Goal: Task Accomplishment & Management: Manage account settings

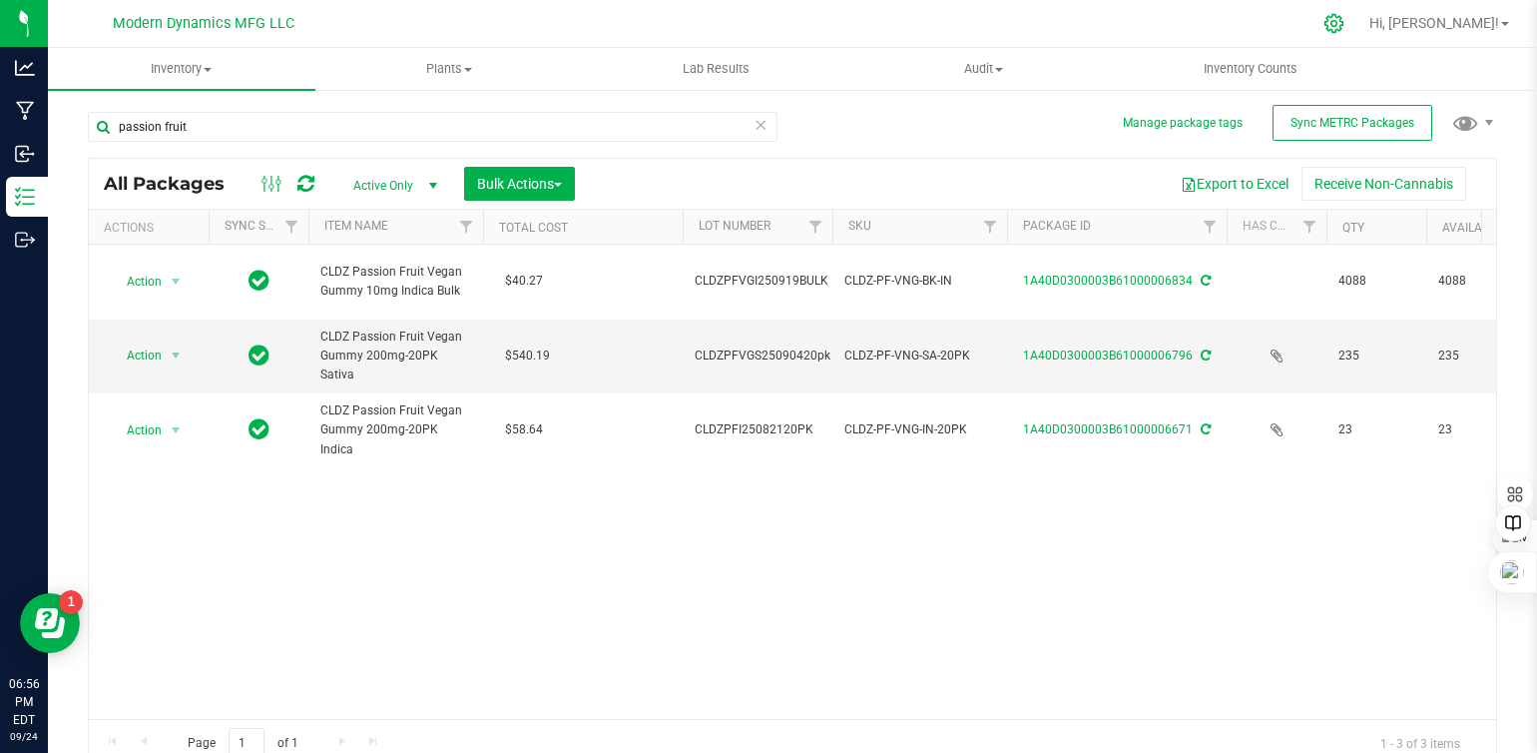
click at [1344, 27] on icon at bounding box center [1333, 23] width 21 height 21
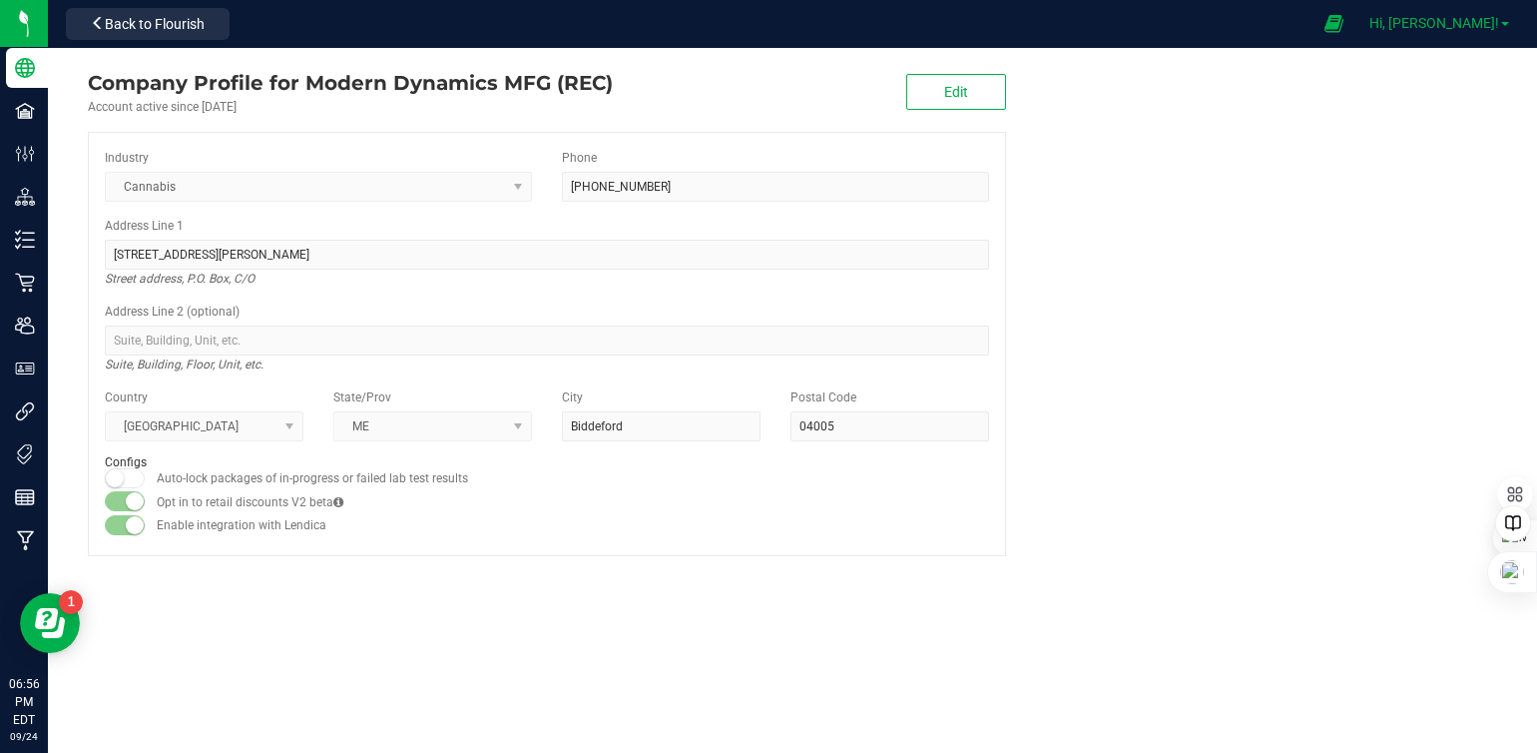
click at [1502, 18] on link "Hi, [PERSON_NAME]!" at bounding box center [1439, 23] width 156 height 21
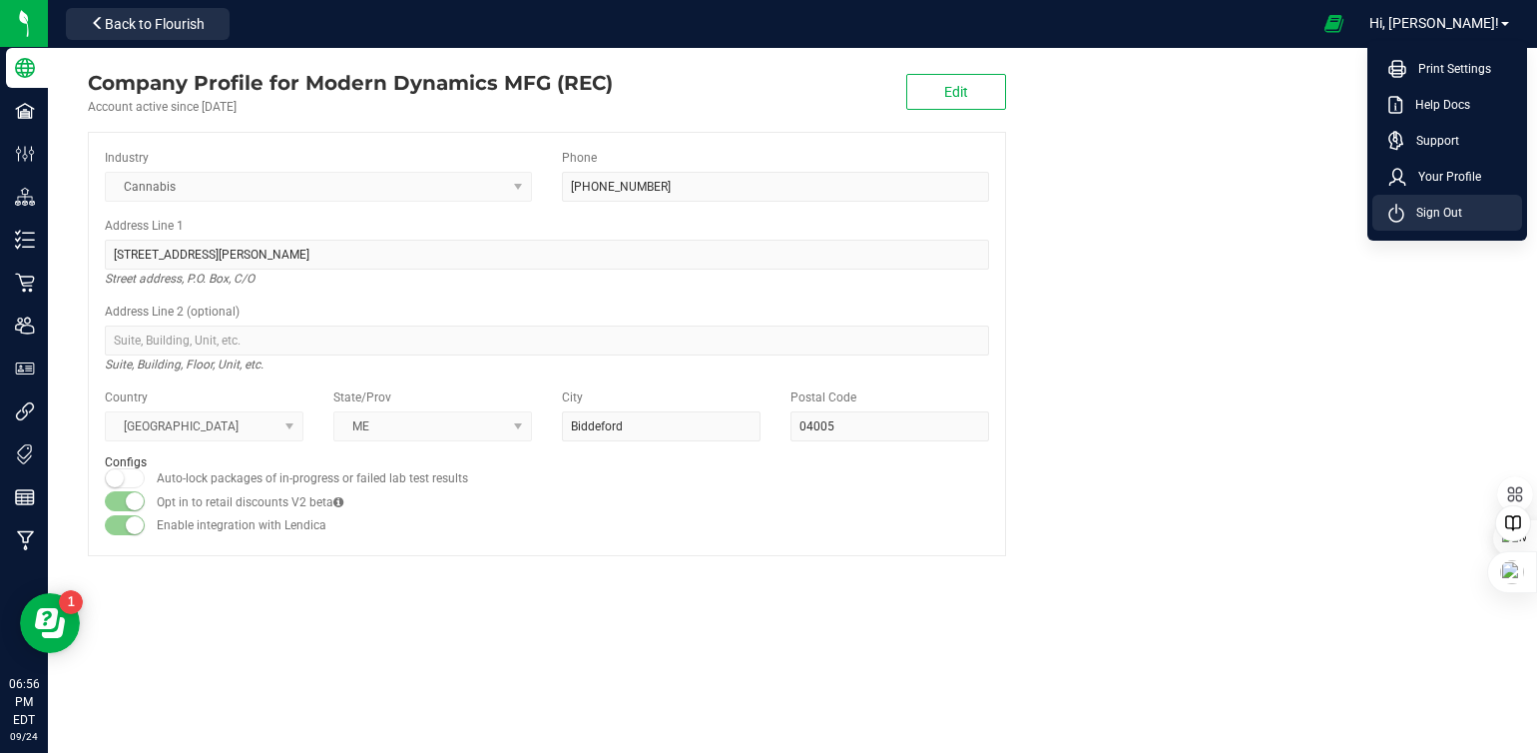
click at [1441, 213] on span "Sign Out" at bounding box center [1433, 213] width 58 height 20
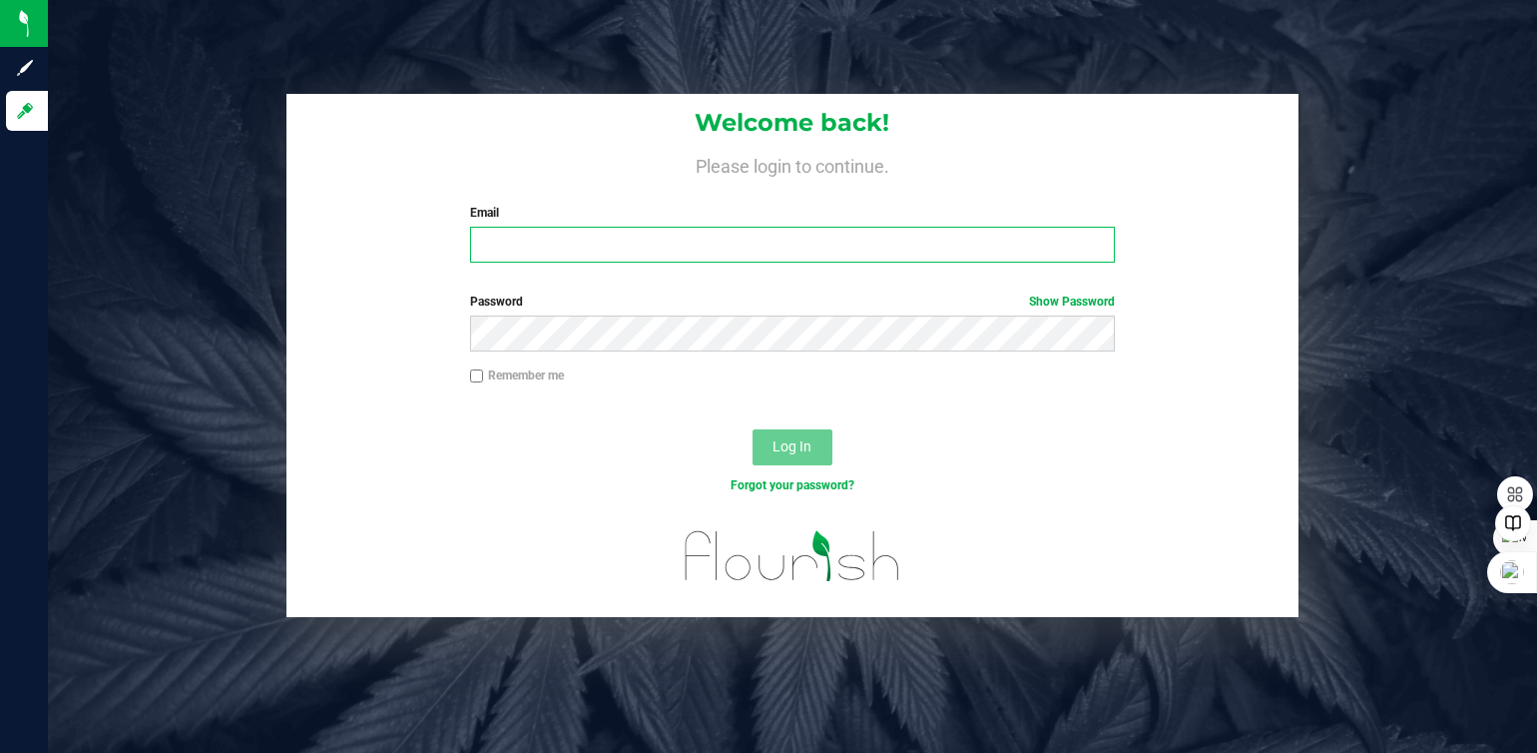
click at [562, 238] on input "Email" at bounding box center [792, 245] width 645 height 36
click at [724, 254] on input "[PERSON_NAME][EMAIL_ADDRESS][DOMAIN_NAME]" at bounding box center [792, 245] width 645 height 36
type input "[PERSON_NAME][EMAIL_ADDRESS][DOMAIN_NAME]"
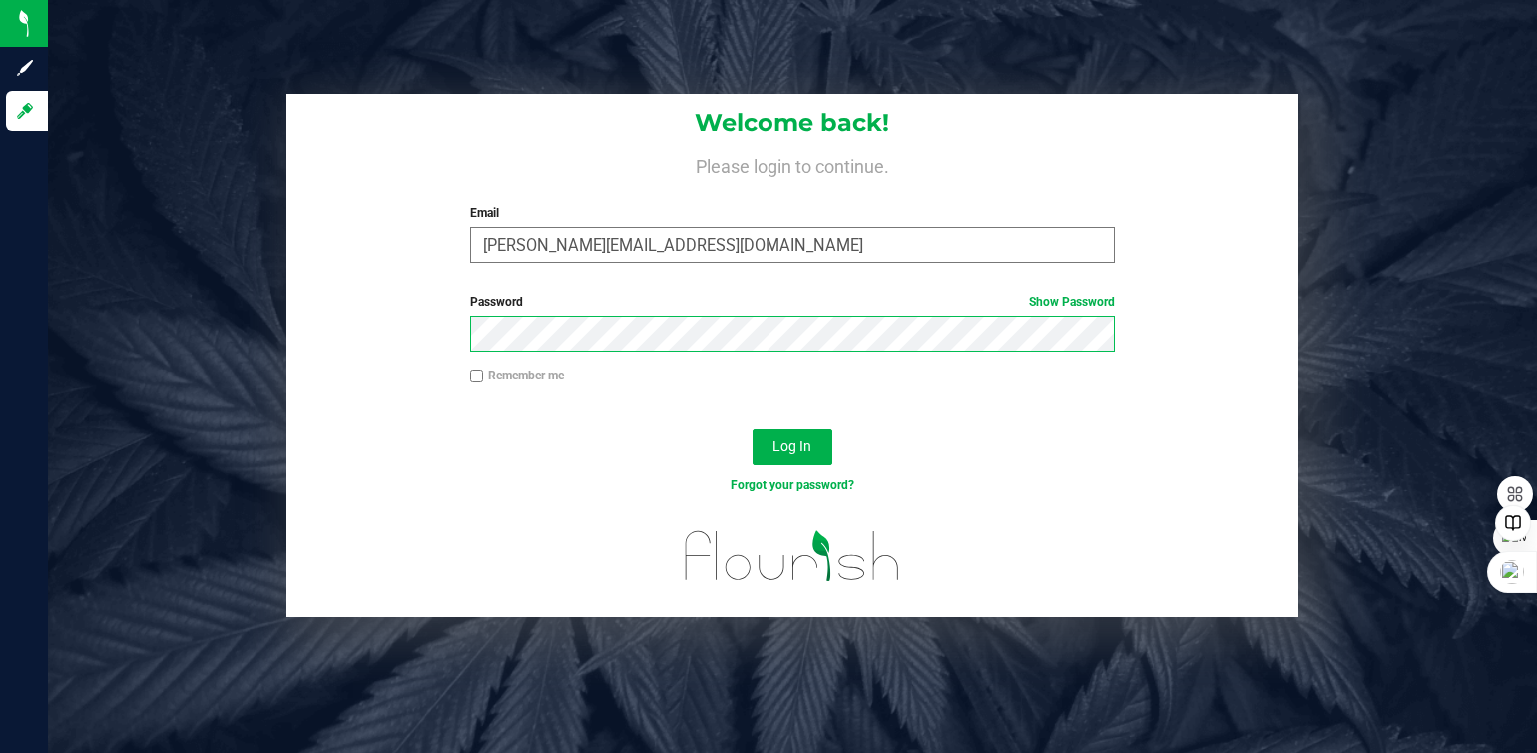
click at [753, 429] on button "Log In" at bounding box center [793, 447] width 80 height 36
